Goal: Transaction & Acquisition: Purchase product/service

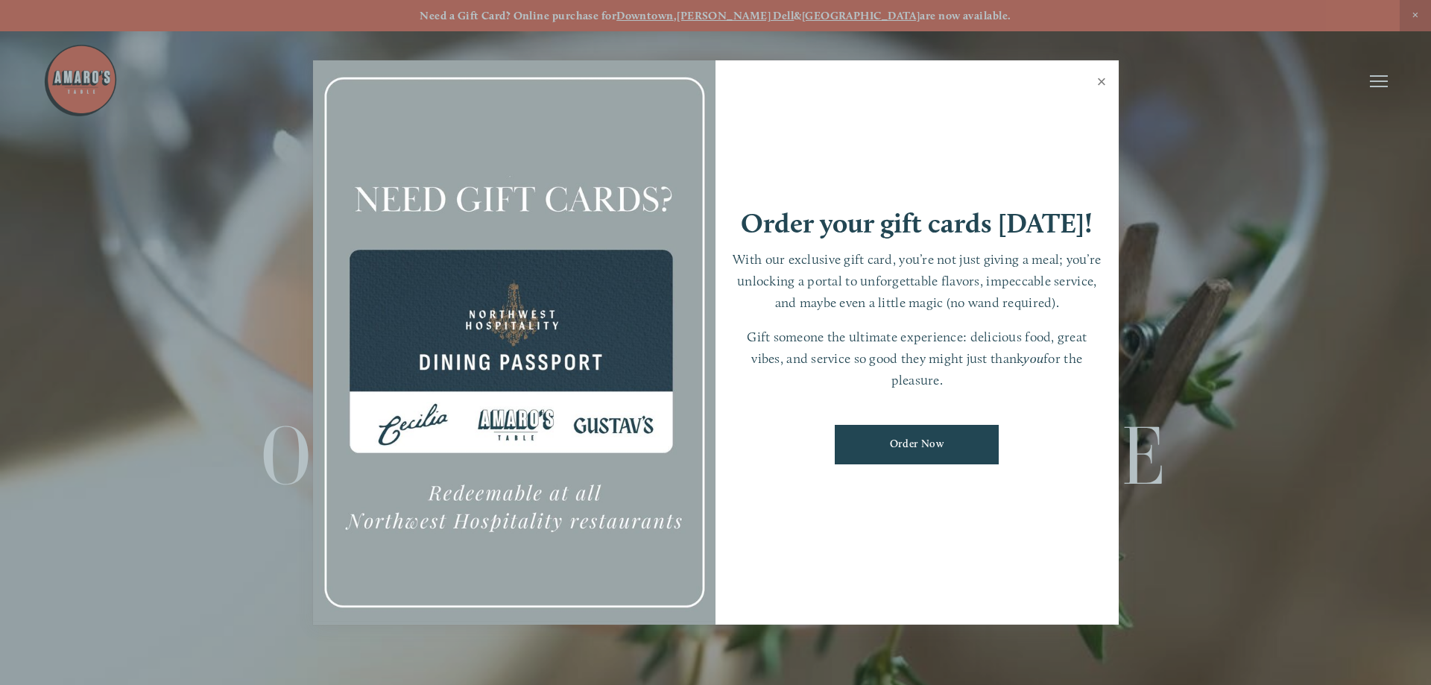
click at [1104, 78] on link "Close" at bounding box center [1102, 84] width 29 height 42
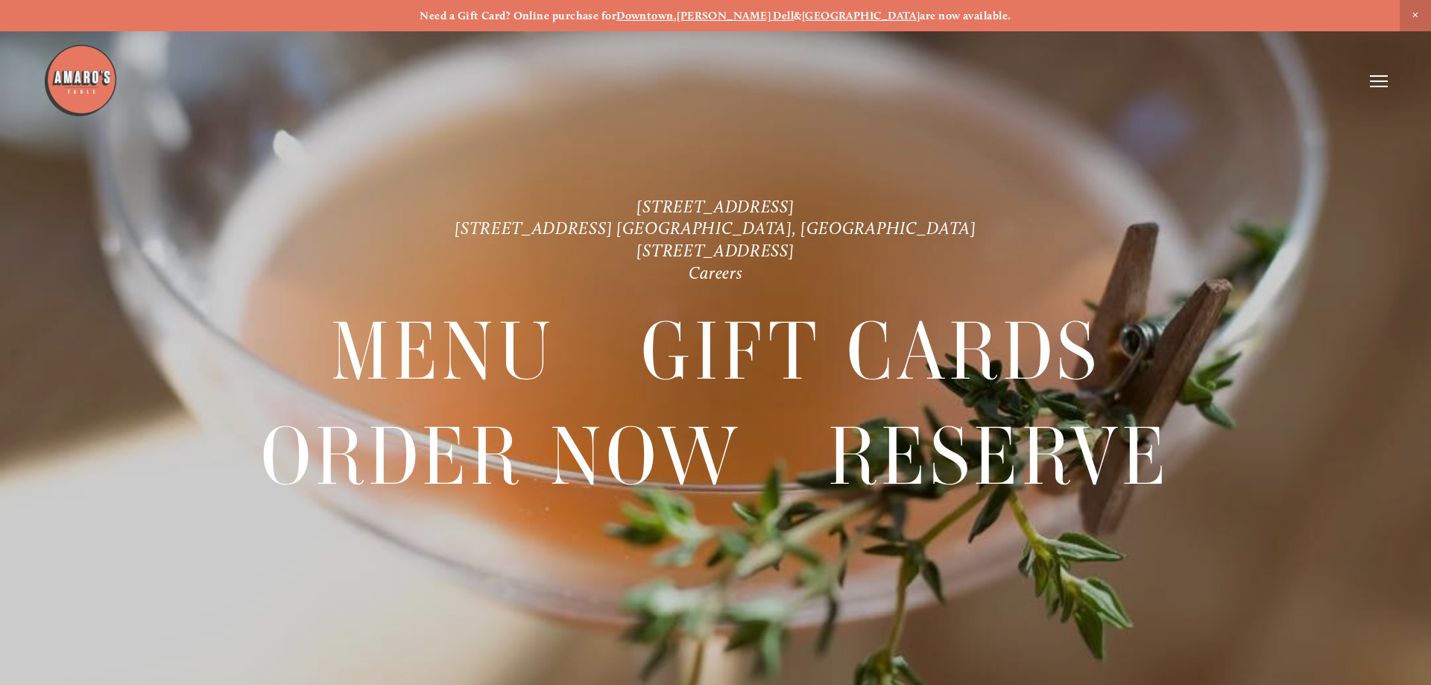
click at [1381, 78] on icon at bounding box center [1379, 81] width 18 height 13
click at [1133, 80] on span "Order Now" at bounding box center [1121, 81] width 61 height 14
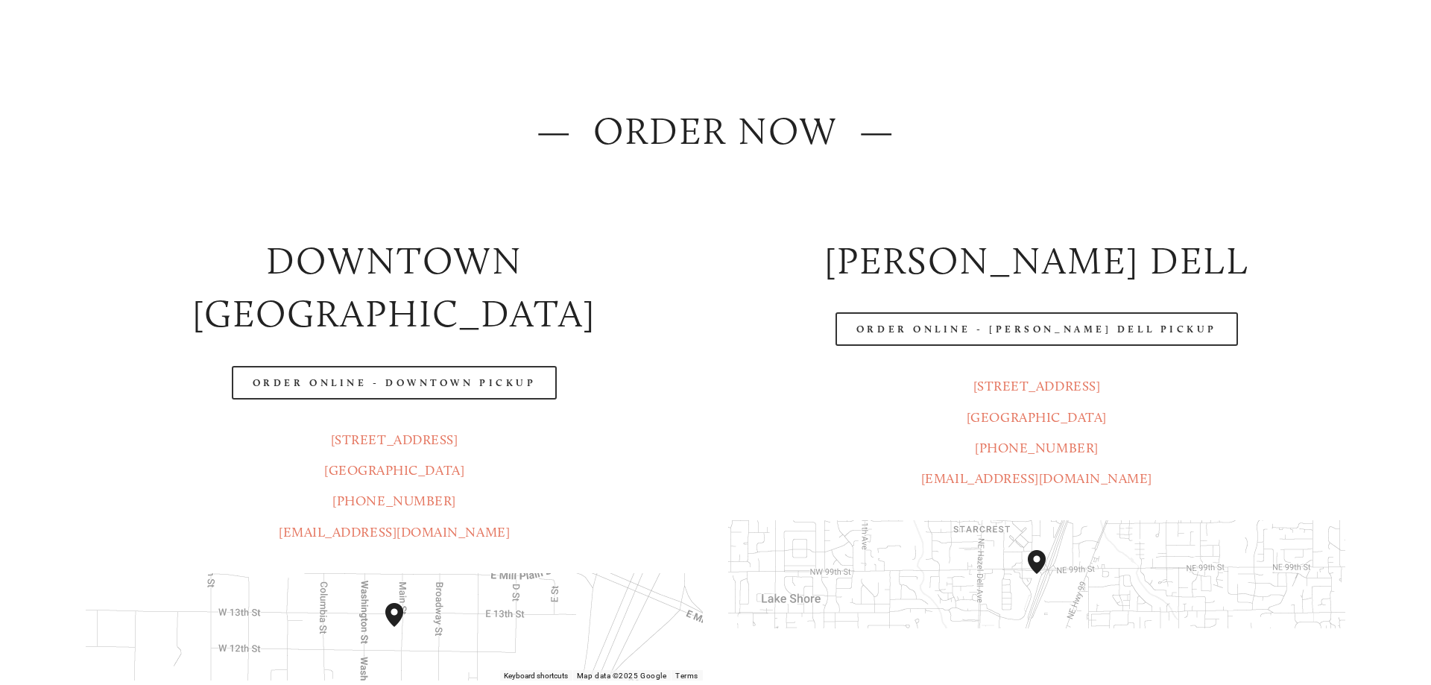
scroll to position [228, 0]
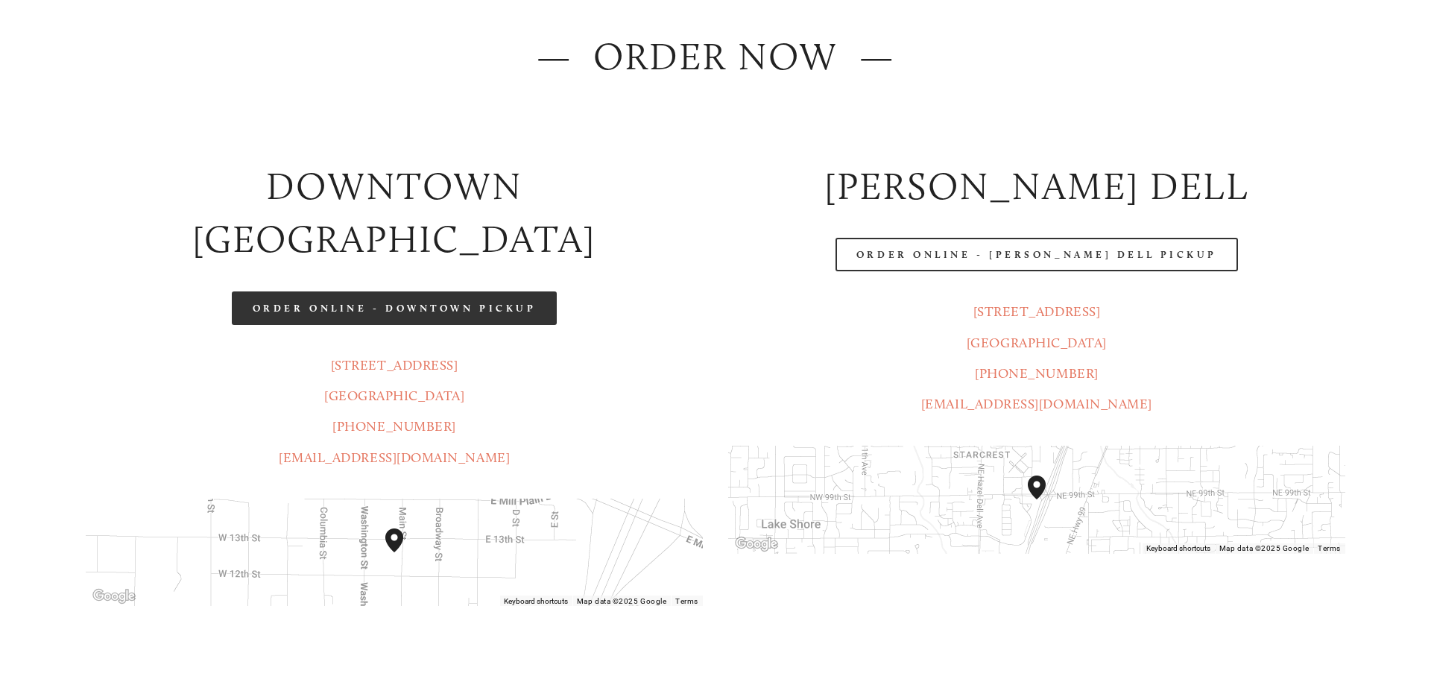
click at [432, 291] on link "Order Online - Downtown pickup" at bounding box center [395, 308] width 326 height 34
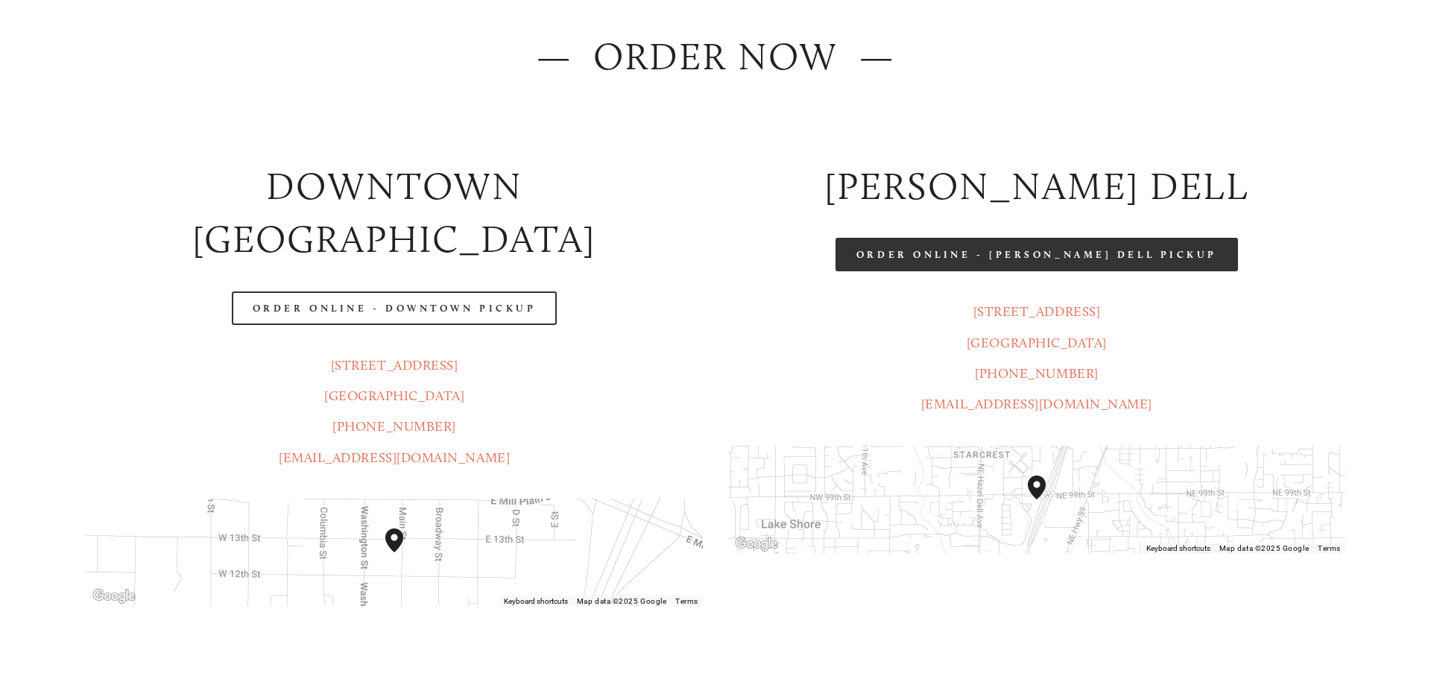
click at [922, 248] on link "Order Online - [PERSON_NAME] Dell Pickup" at bounding box center [1037, 255] width 403 height 34
